Goal: Information Seeking & Learning: Learn about a topic

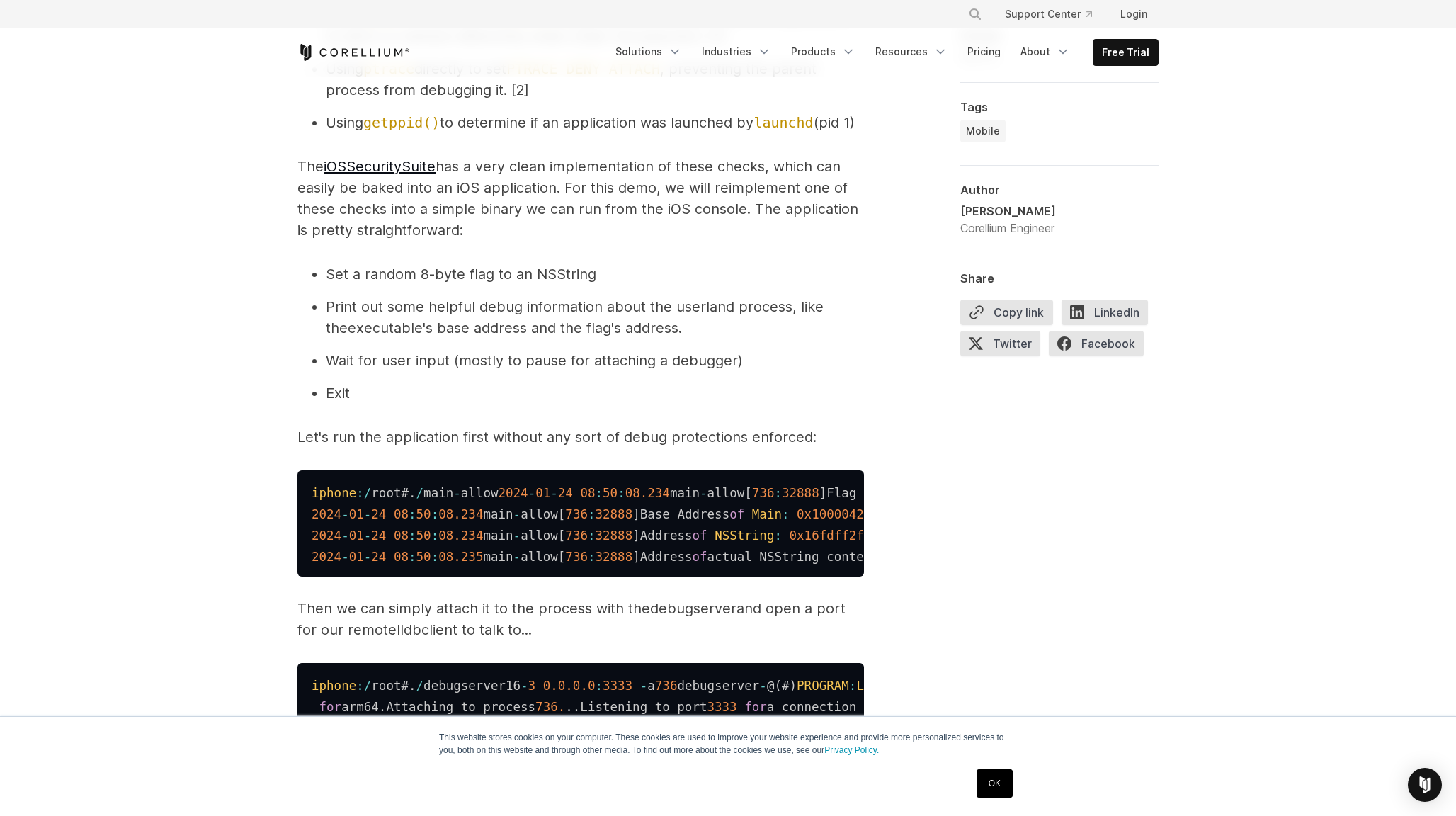
scroll to position [1620, 0]
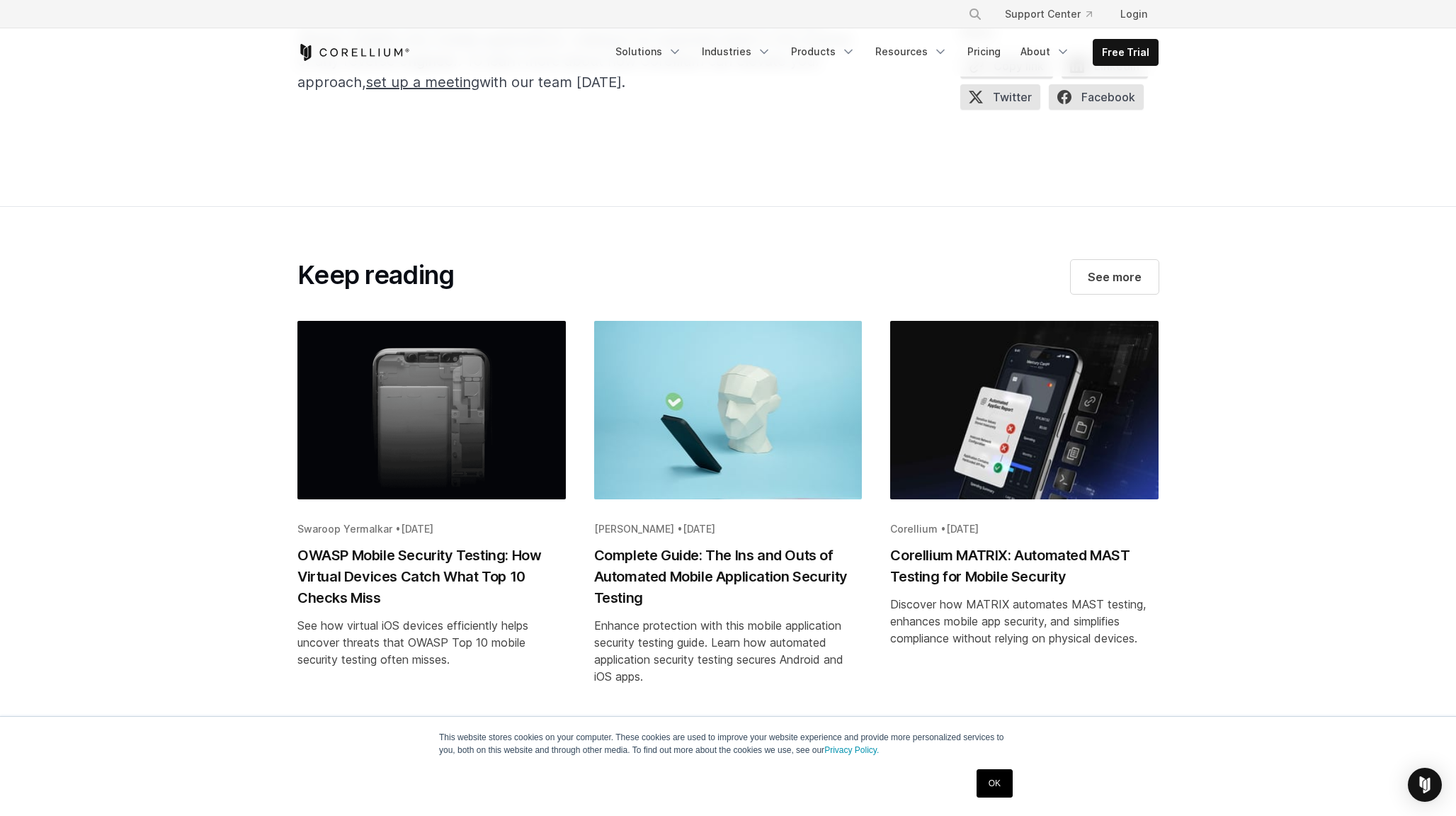
scroll to position [5594, 0]
click at [501, 206] on section "Keep reading See more Swaroop Yermalkar • Aug 22, 2025 OWASP Mobile Security Te…" at bounding box center [728, 480] width 1456 height 550
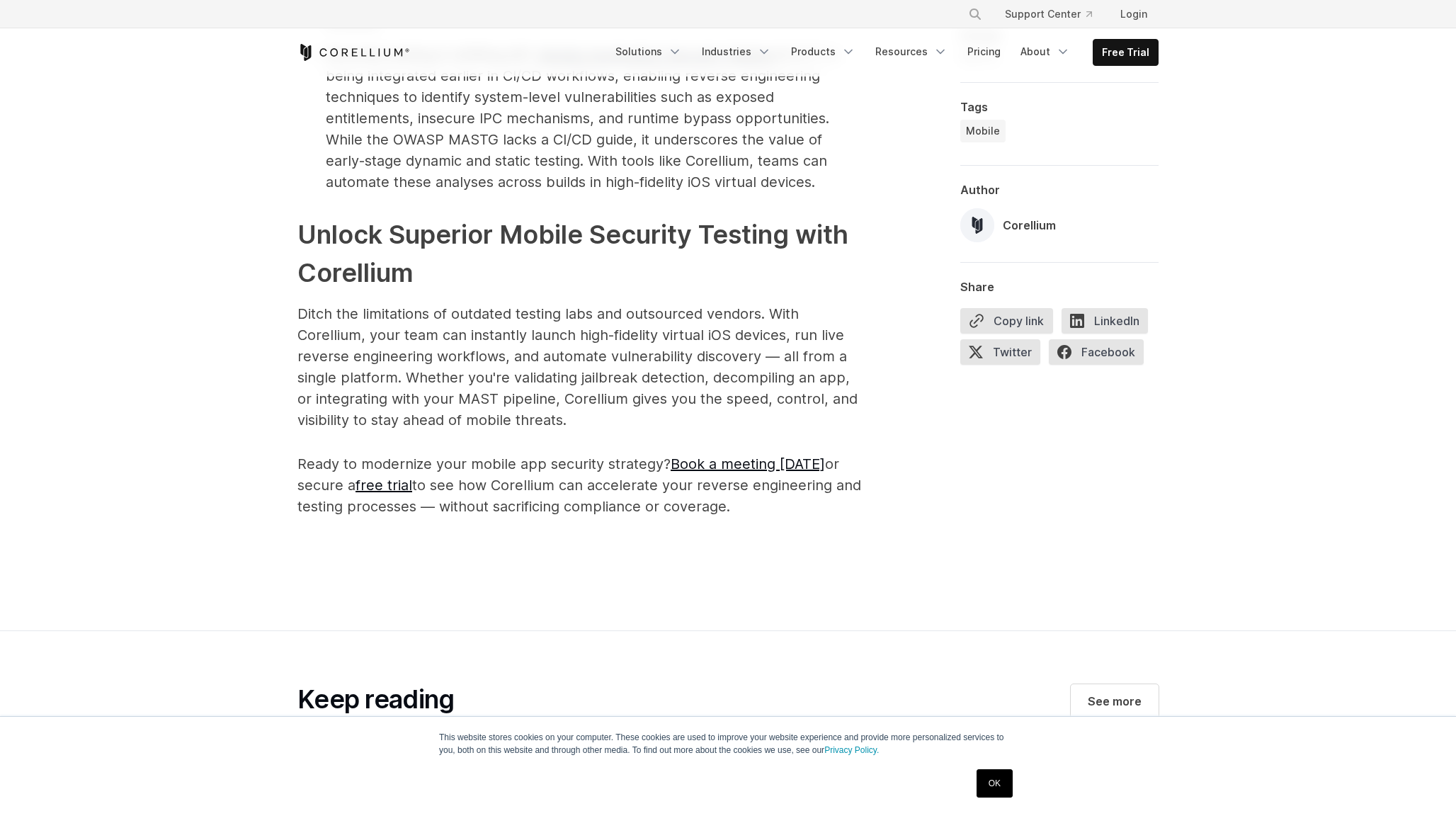
scroll to position [4013, 0]
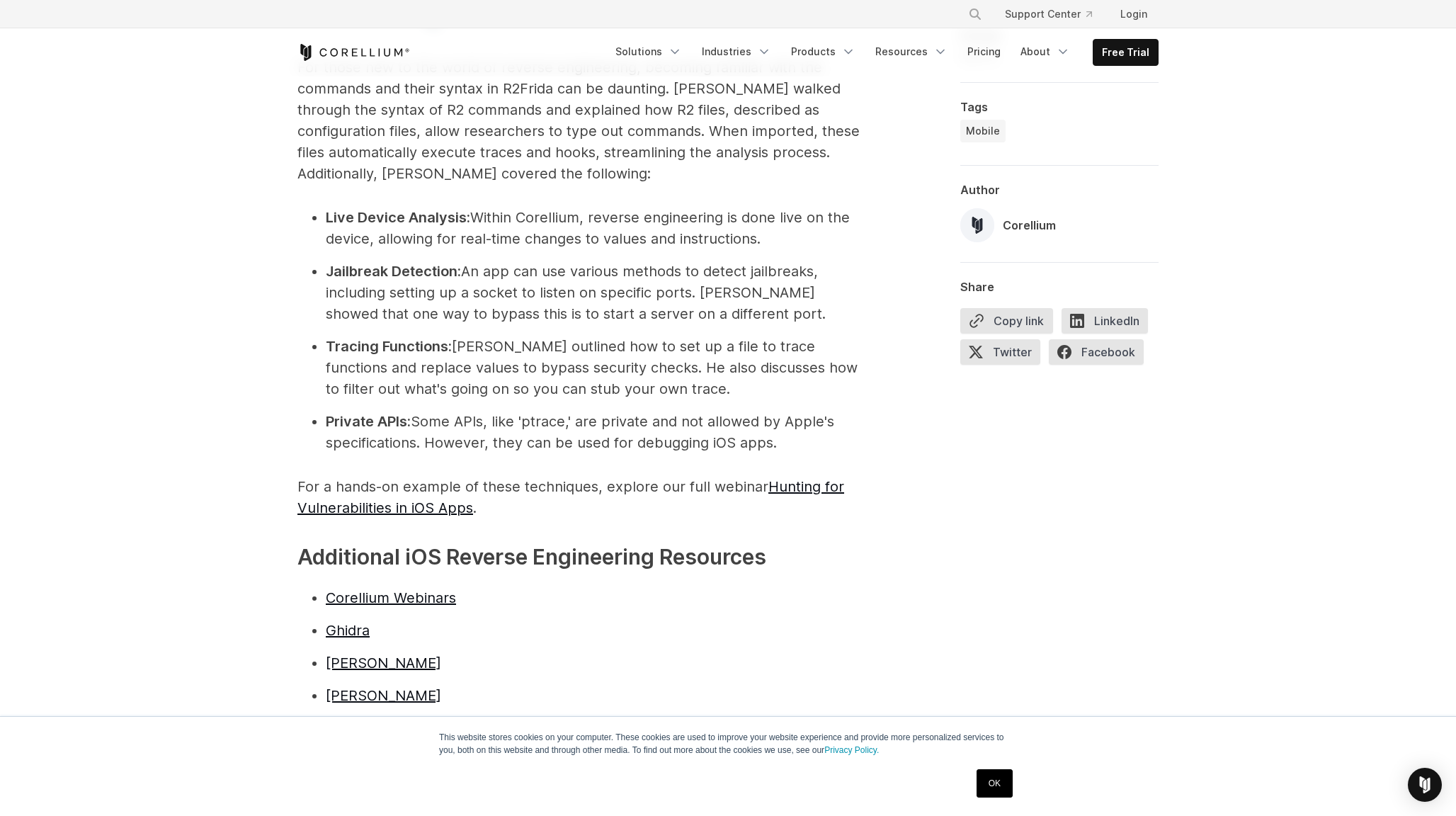
scroll to position [3028, 0]
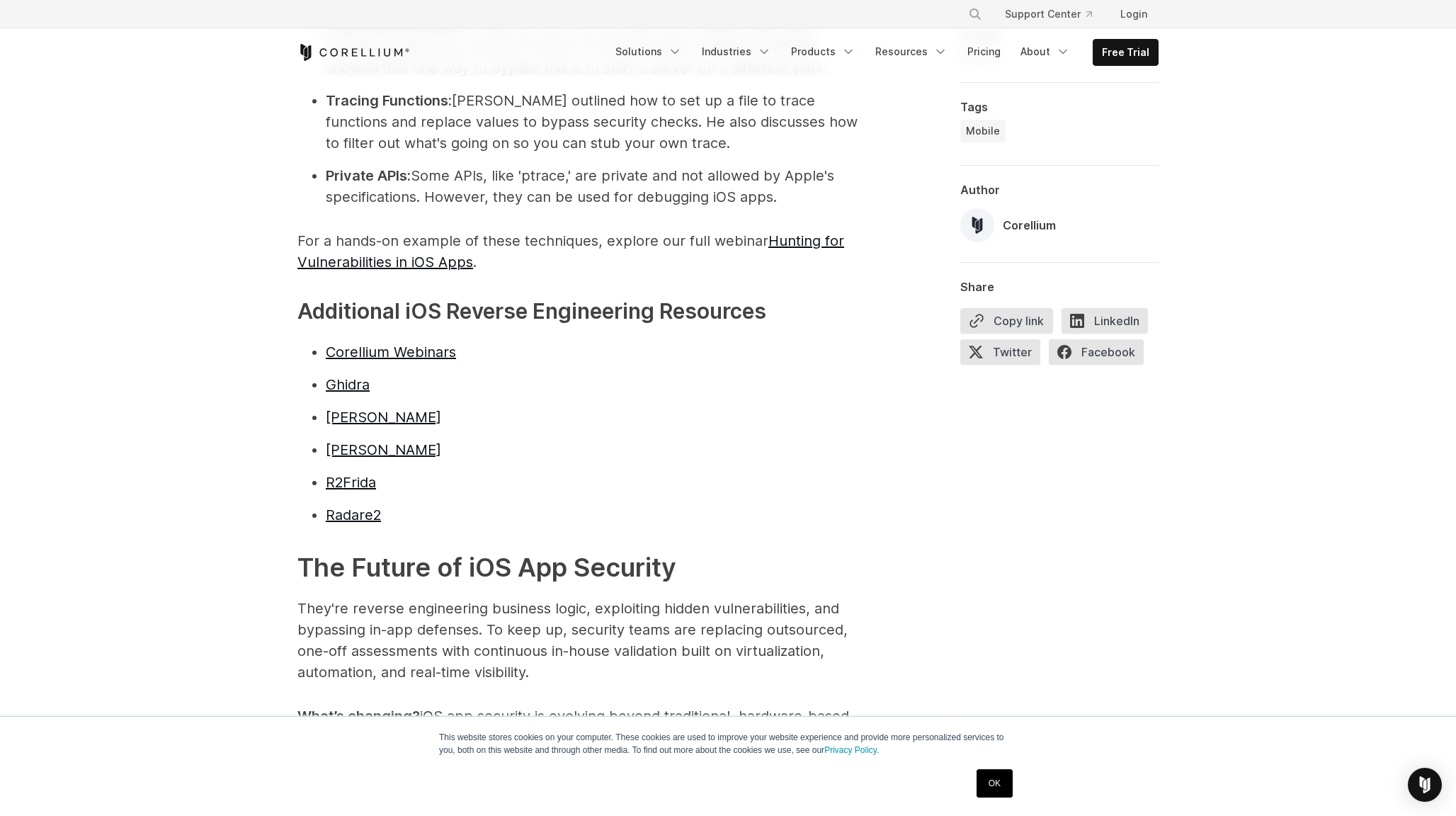
scroll to position [3277, 0]
click at [351, 472] on link "R2Frida" at bounding box center [351, 481] width 50 height 17
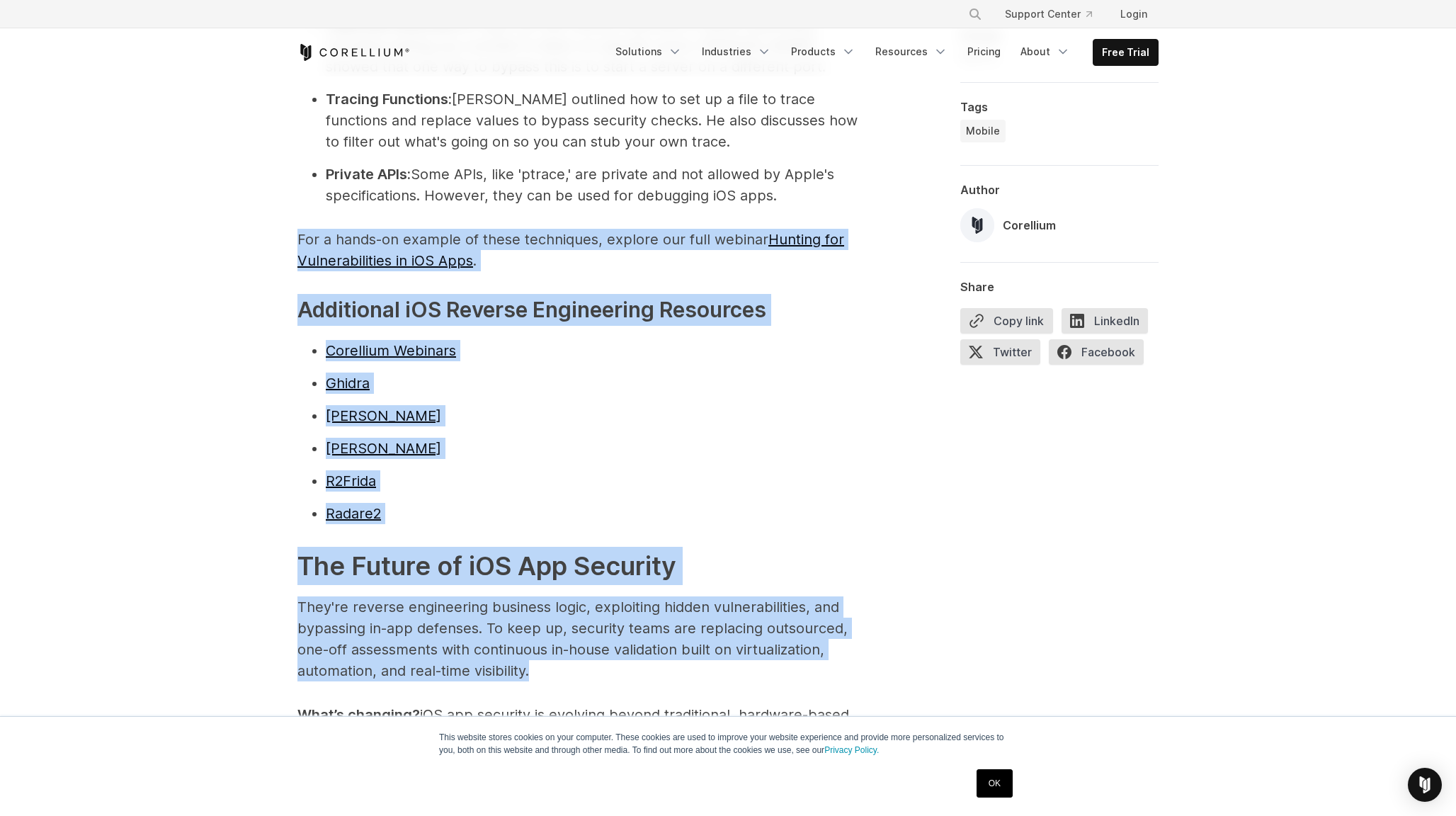
drag, startPoint x: 204, startPoint y: 177, endPoint x: 249, endPoint y: 661, distance: 486.1
